Goal: Download file/media

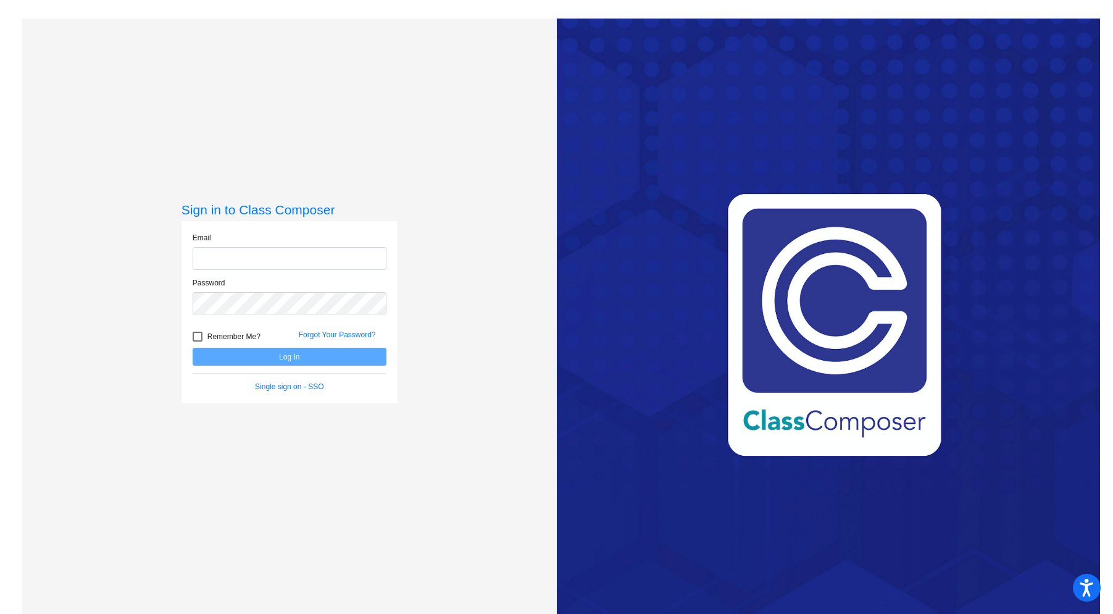
type input "[PERSON_NAME][EMAIL_ADDRESS][DOMAIN_NAME]"
click at [283, 356] on button "Log In" at bounding box center [290, 357] width 194 height 18
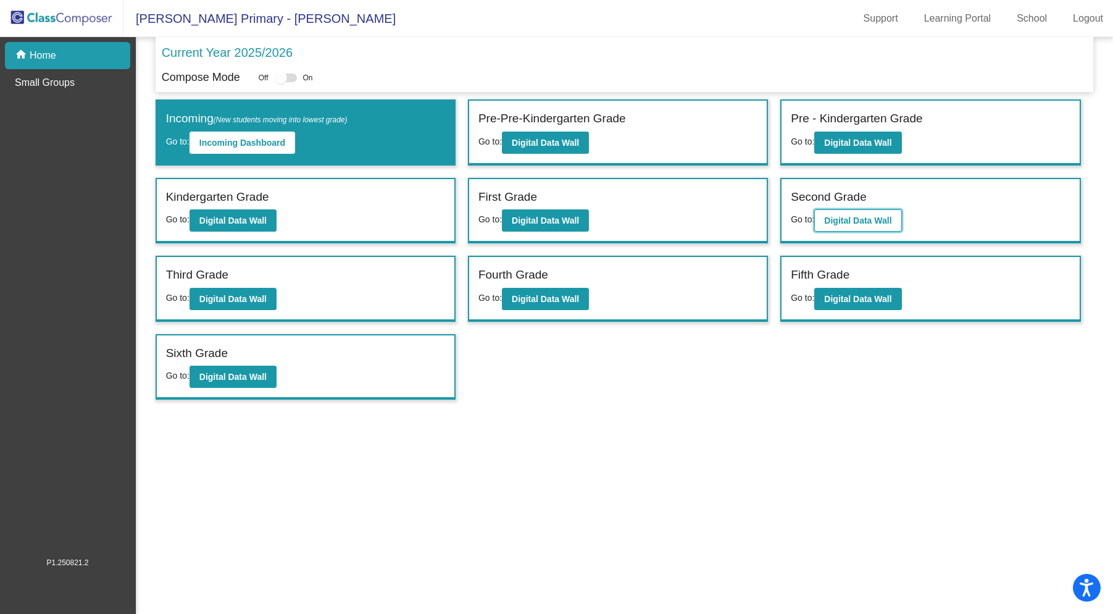
click at [876, 216] on b "Digital Data Wall" at bounding box center [857, 221] width 67 height 10
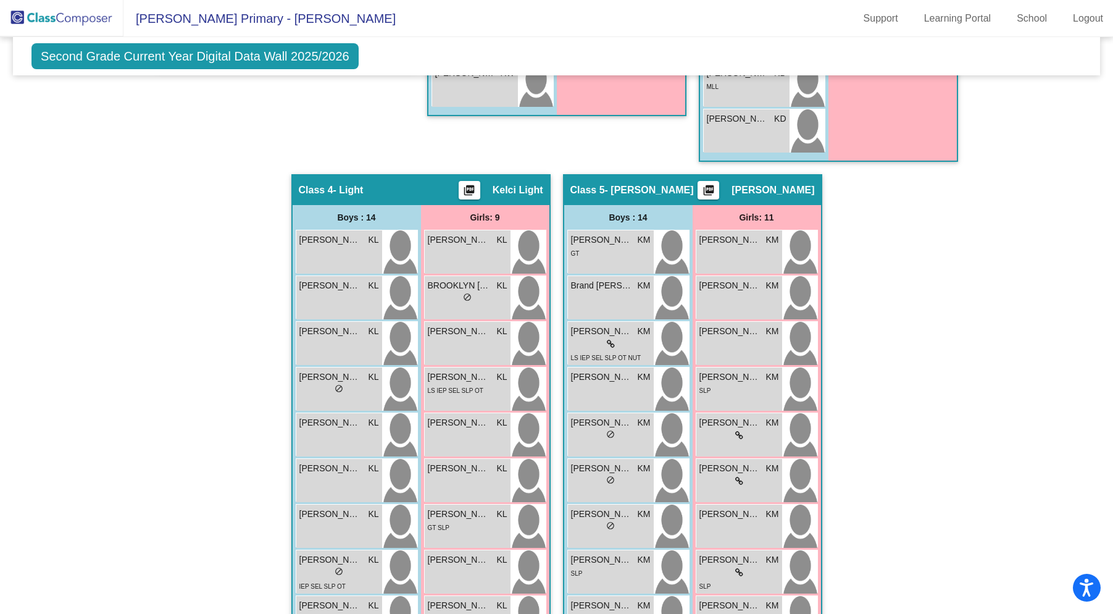
scroll to position [884, 0]
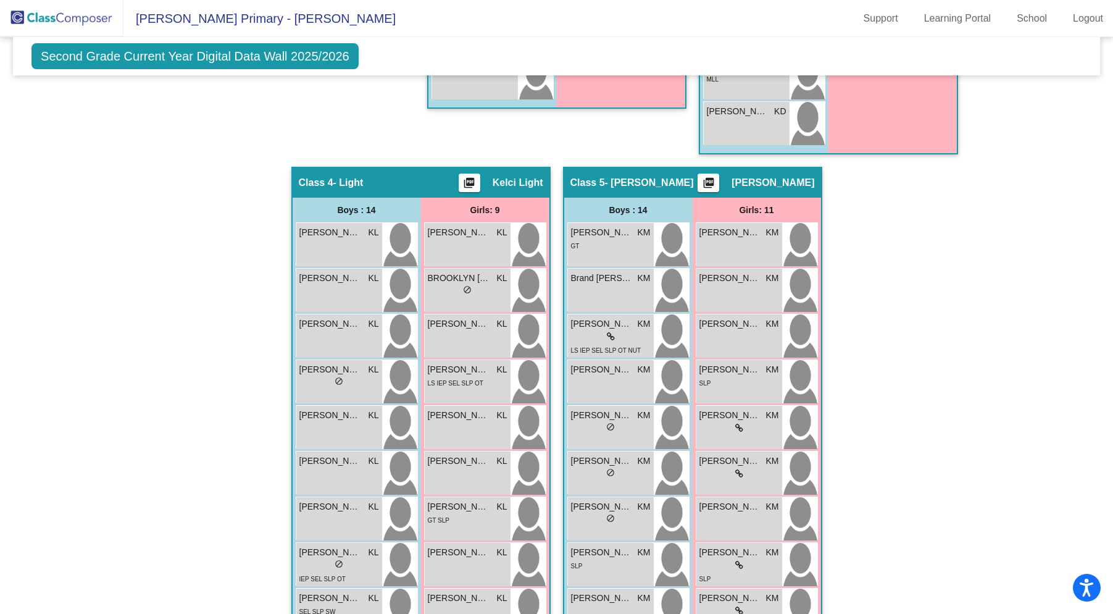
click at [468, 178] on mat-icon "picture_as_pdf" at bounding box center [469, 185] width 15 height 17
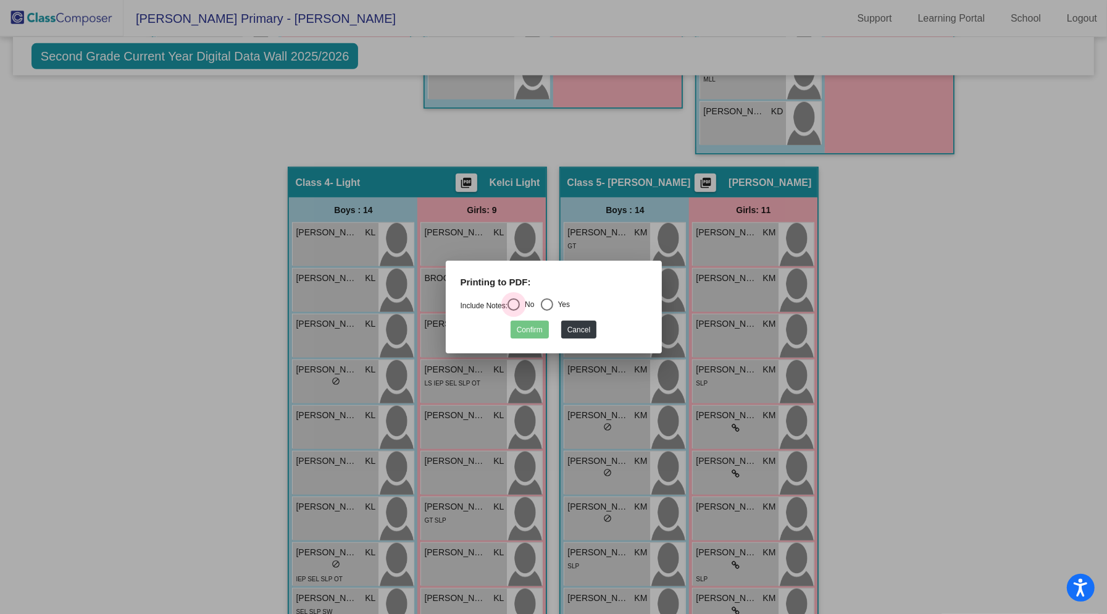
click at [515, 304] on div "Select an option" at bounding box center [514, 304] width 12 height 12
click at [514, 311] on input "No" at bounding box center [513, 311] width 1 height 1
radio input "true"
click at [526, 327] on button "Confirm" at bounding box center [530, 330] width 38 height 18
